Goal: Navigation & Orientation: Find specific page/section

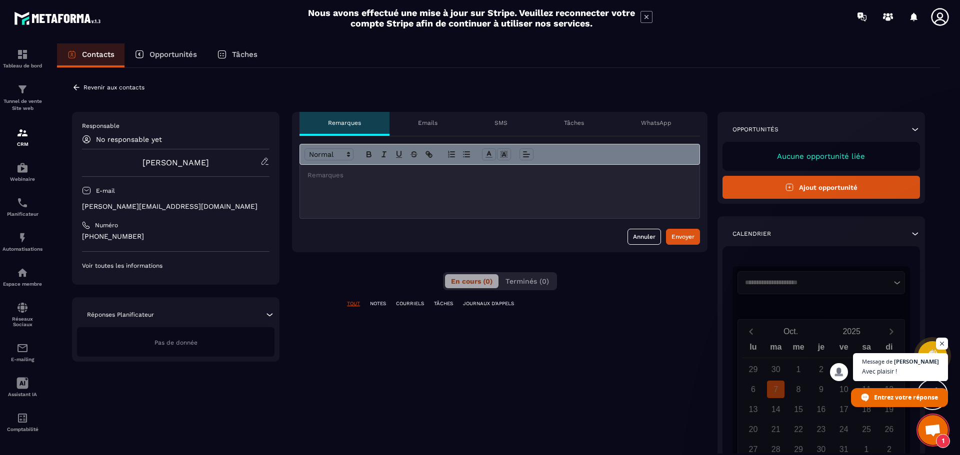
scroll to position [139, 0]
click at [420, 306] on p "COURRIELS" at bounding box center [410, 303] width 28 height 7
click at [440, 306] on p "TÂCHES" at bounding box center [443, 303] width 19 height 7
click at [402, 305] on p "COURRIELS" at bounding box center [410, 303] width 28 height 7
click at [173, 58] on p "Opportunités" at bounding box center [172, 54] width 47 height 9
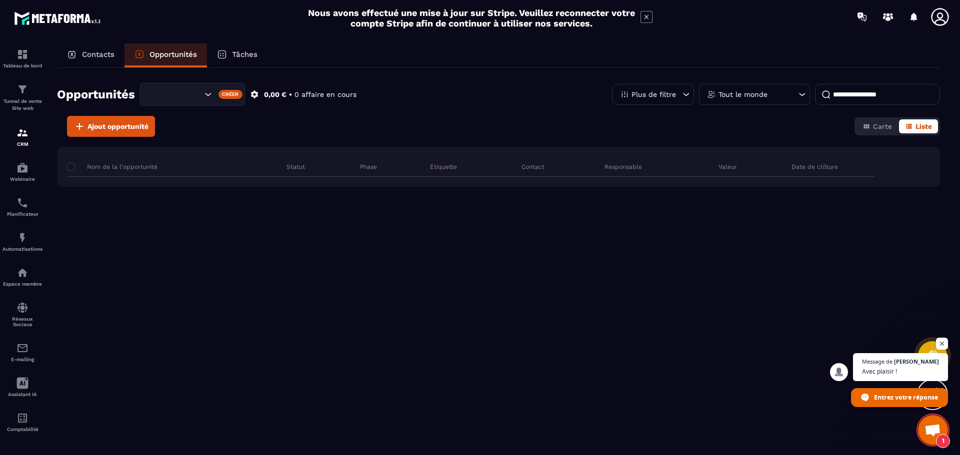
click at [233, 58] on p "Tâches" at bounding box center [244, 54] width 25 height 9
